Goal: Task Accomplishment & Management: Use online tool/utility

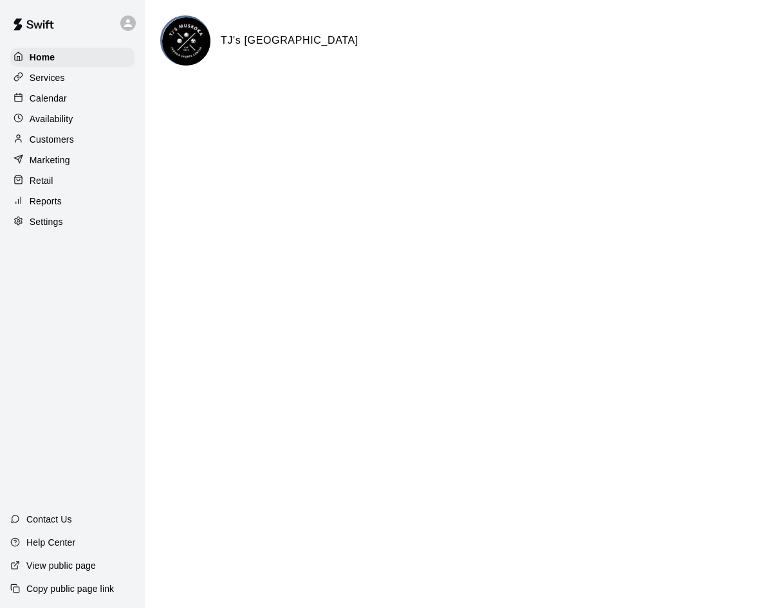
click at [53, 202] on p "Reports" at bounding box center [46, 201] width 32 height 13
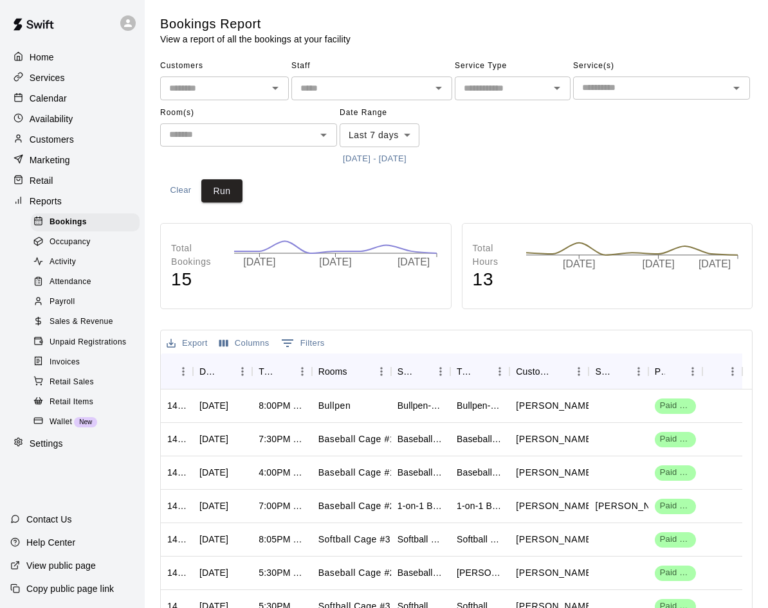
click at [60, 369] on span "Invoices" at bounding box center [65, 362] width 30 height 13
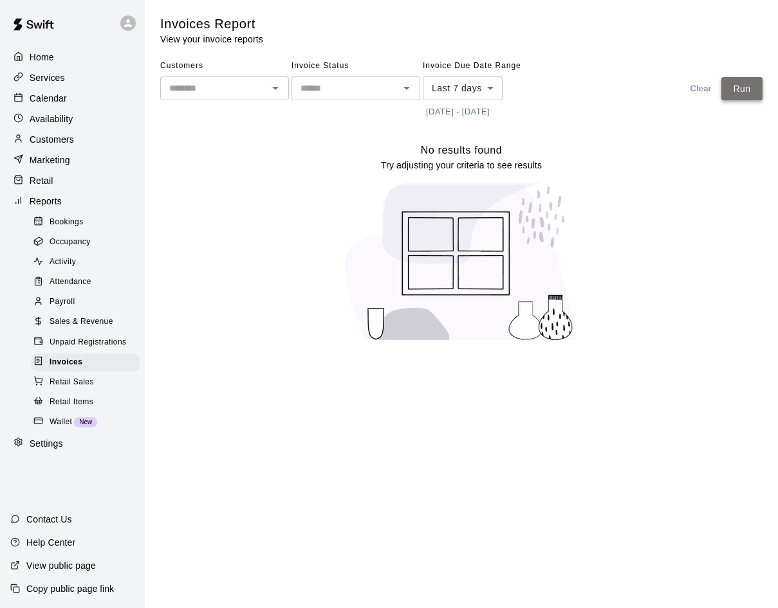
click at [738, 89] on button "Run" at bounding box center [741, 89] width 41 height 24
click at [95, 329] on span "Sales & Revenue" at bounding box center [82, 322] width 64 height 13
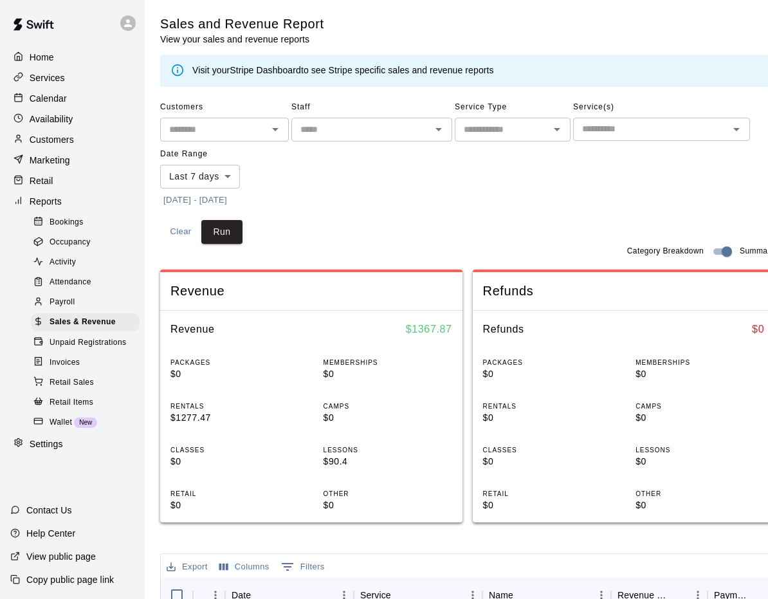
click at [585, 201] on div "Customers ​ Staff ​ Service Type ​ Service(s) ​ Date Range Last 7 days **** ​ […" at bounding box center [467, 153] width 614 height 113
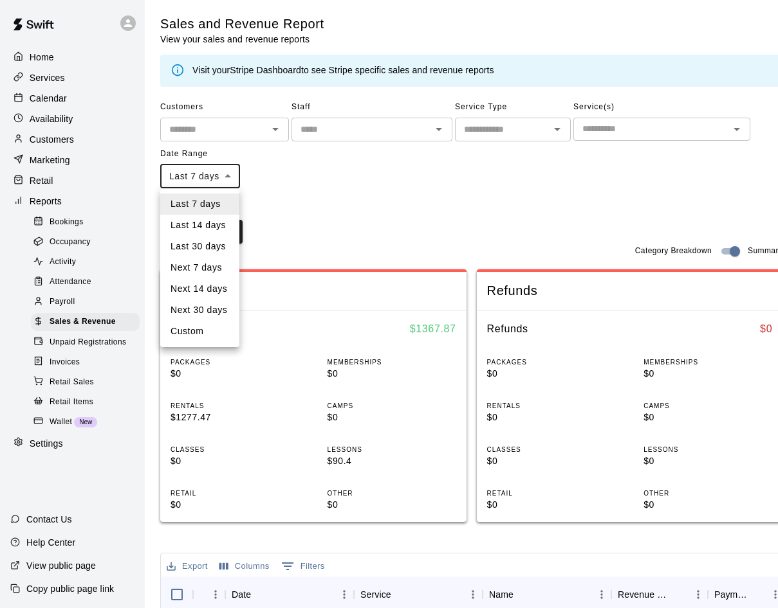
click at [214, 177] on body "Home Services Calendar Availability Customers Marketing Retail Reports Bookings…" at bounding box center [389, 504] width 778 height 1008
click at [208, 225] on li "Last 14 days" at bounding box center [199, 225] width 79 height 21
type input "******"
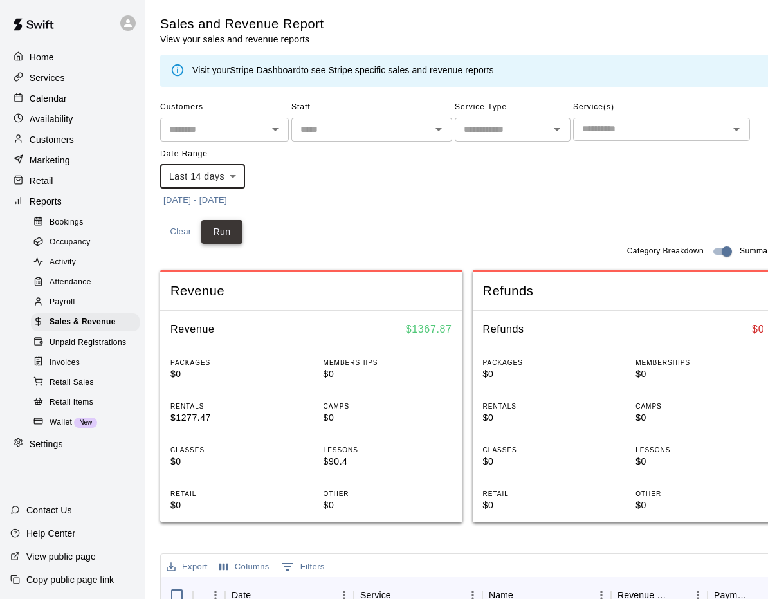
click at [225, 233] on button "Run" at bounding box center [221, 232] width 41 height 24
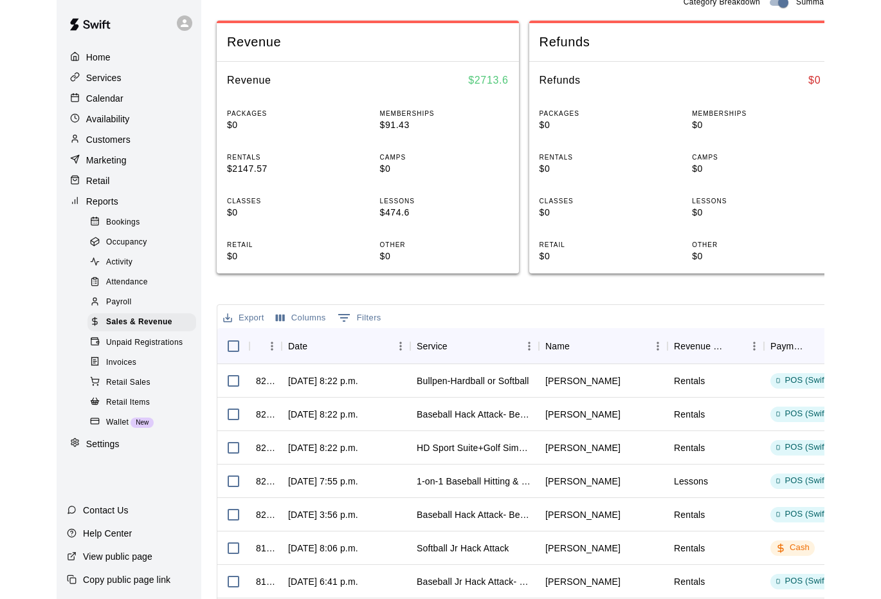
scroll to position [257, 0]
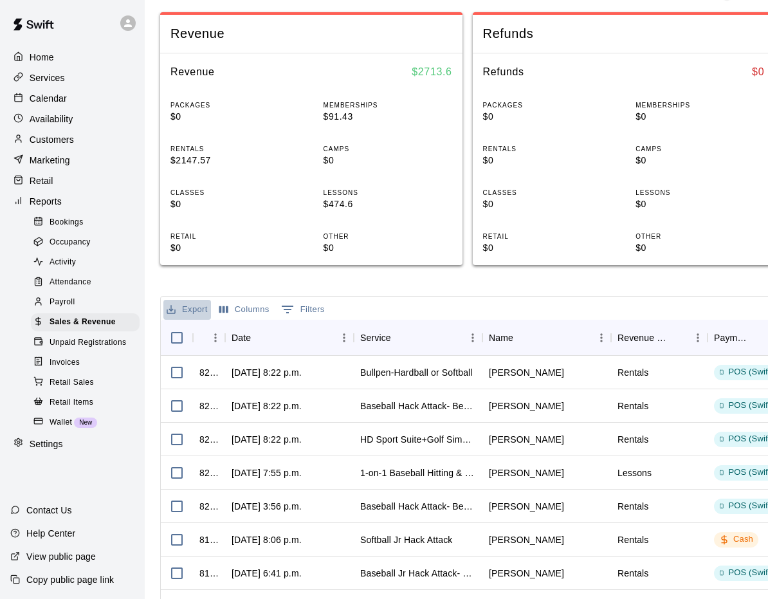
click at [190, 307] on button "Export" at bounding box center [187, 310] width 48 height 20
click at [190, 340] on li "Download as CSV" at bounding box center [212, 335] width 99 height 21
